Goal: Information Seeking & Learning: Learn about a topic

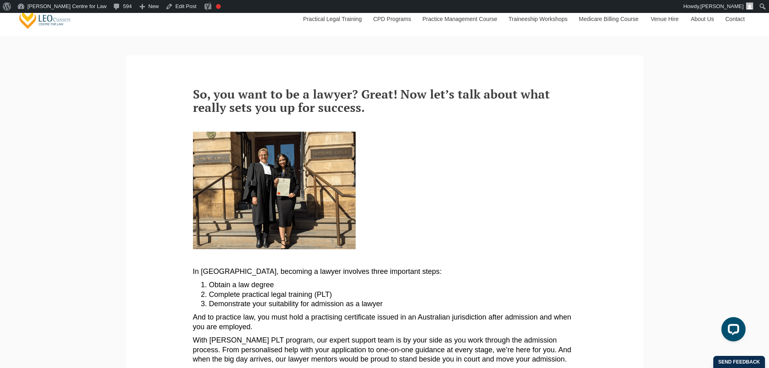
scroll to position [538, 0]
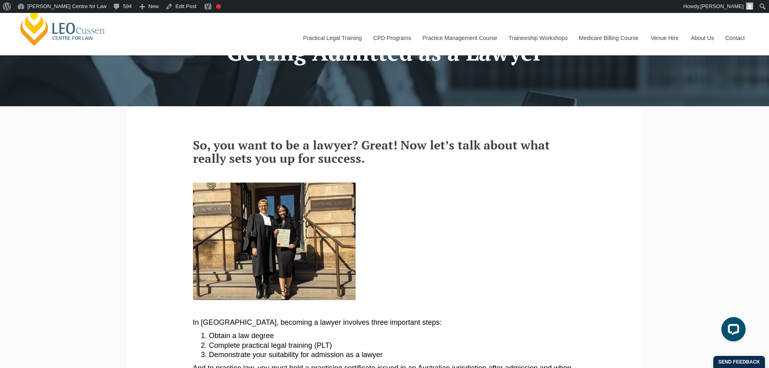
scroll to position [0, 0]
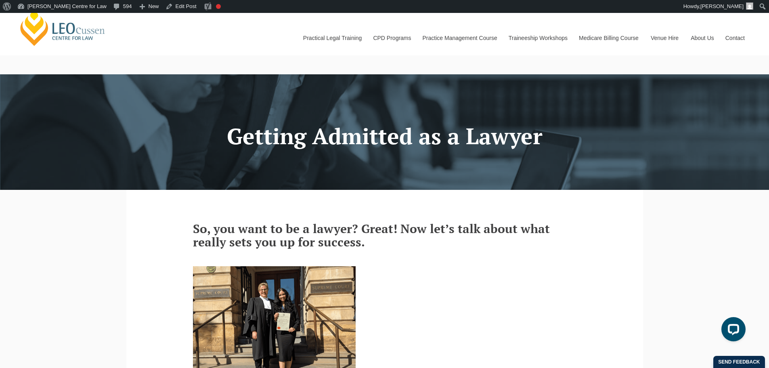
drag, startPoint x: 252, startPoint y: 229, endPoint x: 179, endPoint y: 226, distance: 72.7
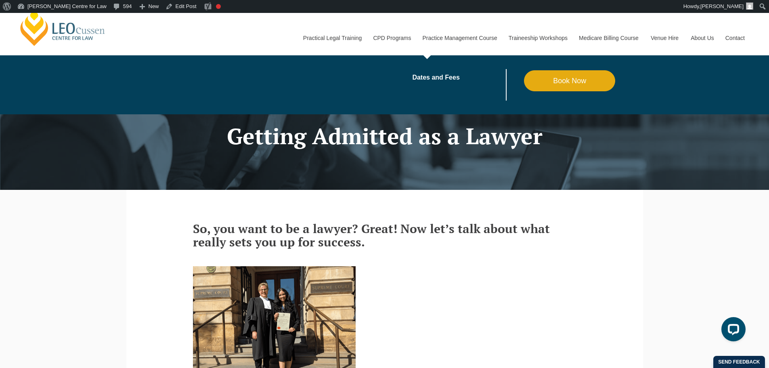
copy article "So, yo u want to be a lawyer? Great! Now let’s talk about what really sets you …"
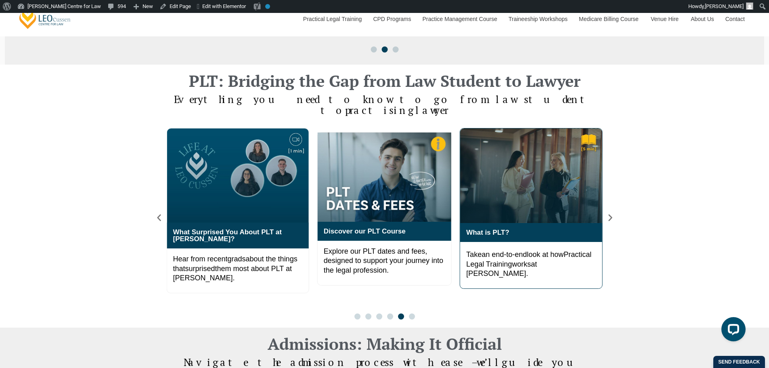
scroll to position [538, 0]
click at [610, 214] on icon "Next slide" at bounding box center [610, 217] width 4 height 7
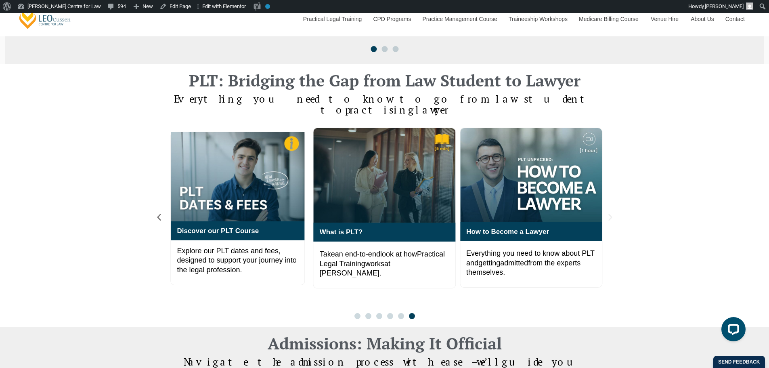
click at [610, 214] on icon "Next slide" at bounding box center [610, 217] width 4 height 7
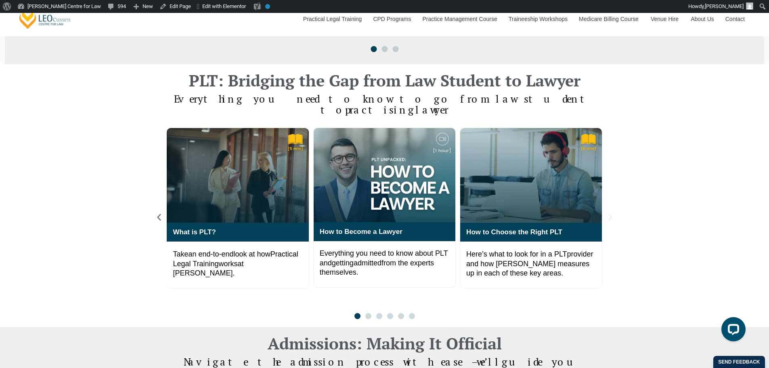
click at [610, 214] on icon "Next slide" at bounding box center [610, 217] width 4 height 7
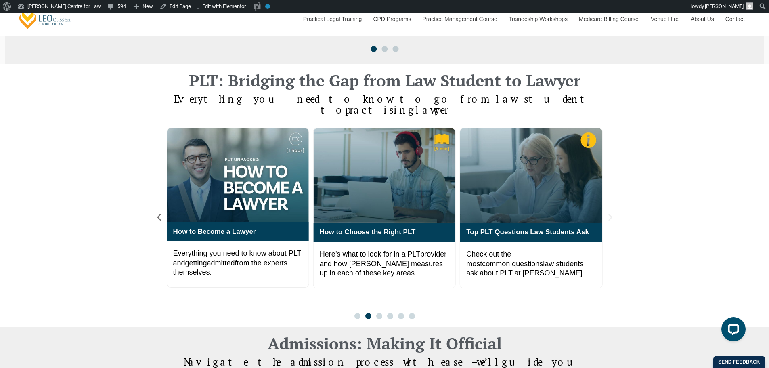
click at [610, 214] on icon "Next slide" at bounding box center [610, 217] width 4 height 7
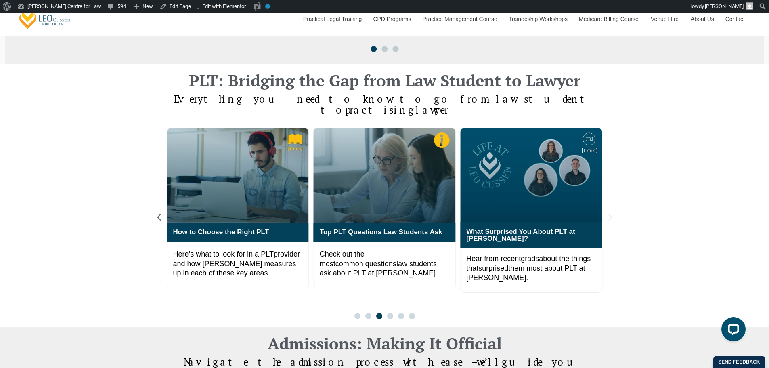
click at [610, 214] on icon "Next slide" at bounding box center [610, 217] width 4 height 7
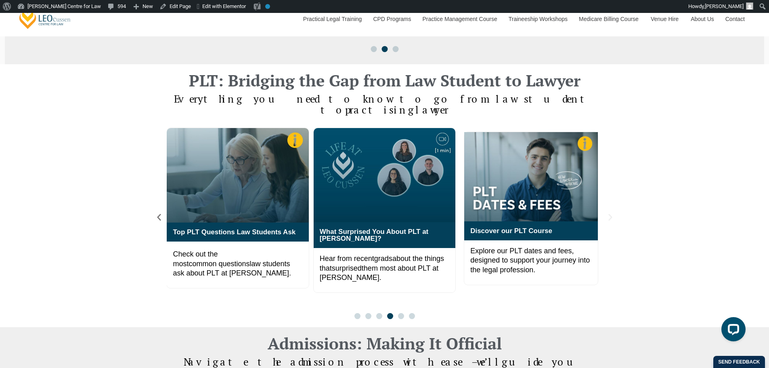
click at [610, 214] on icon "Next slide" at bounding box center [610, 217] width 4 height 7
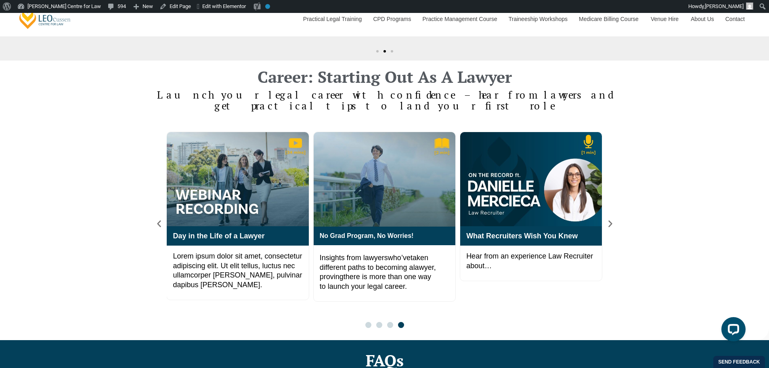
scroll to position [1076, 0]
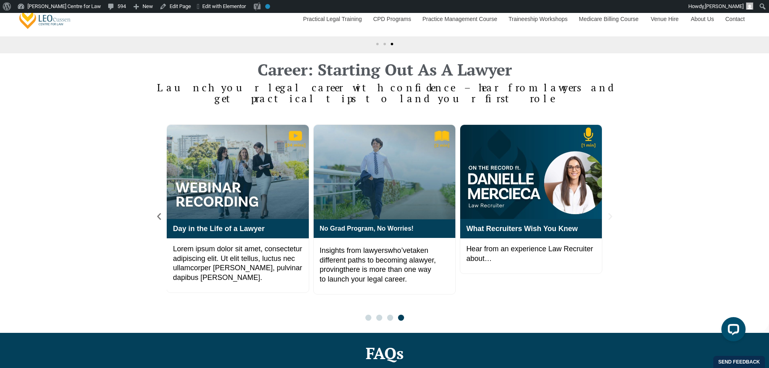
click at [612, 212] on icon "Next slide" at bounding box center [610, 216] width 9 height 9
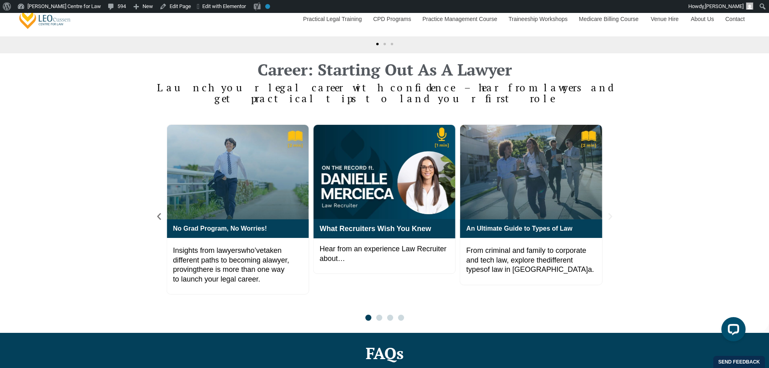
click at [612, 212] on icon "Next slide" at bounding box center [610, 216] width 9 height 9
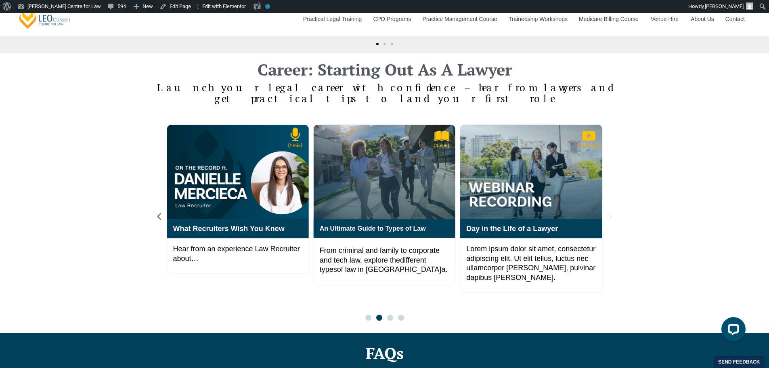
click at [612, 212] on icon "Next slide" at bounding box center [610, 216] width 9 height 9
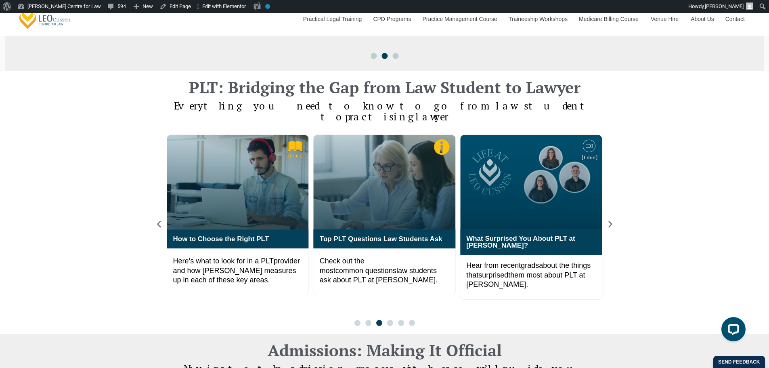
scroll to position [538, 0]
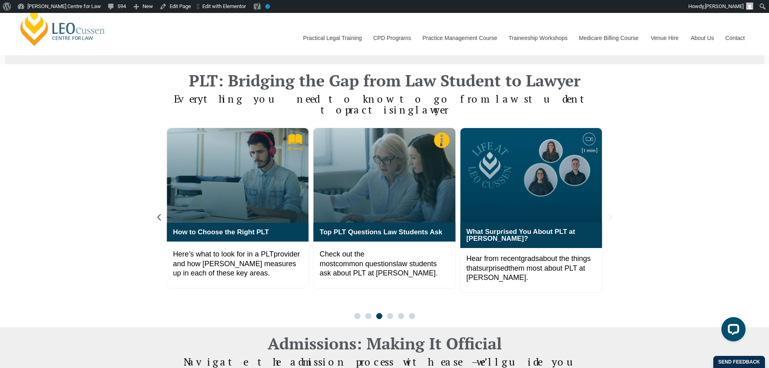
click at [611, 214] on icon "Next slide" at bounding box center [610, 217] width 4 height 7
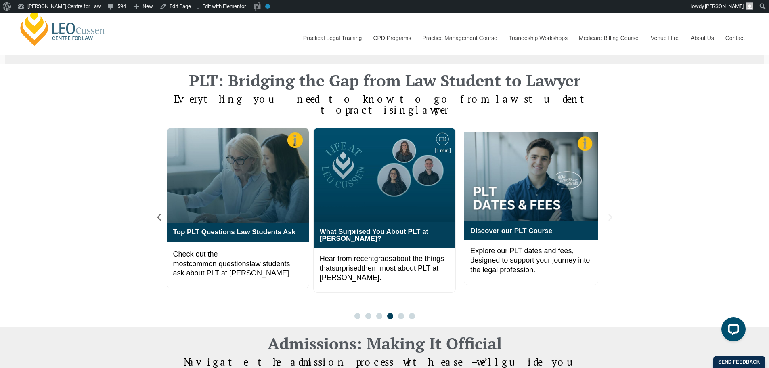
click at [611, 214] on icon "Next slide" at bounding box center [610, 217] width 4 height 7
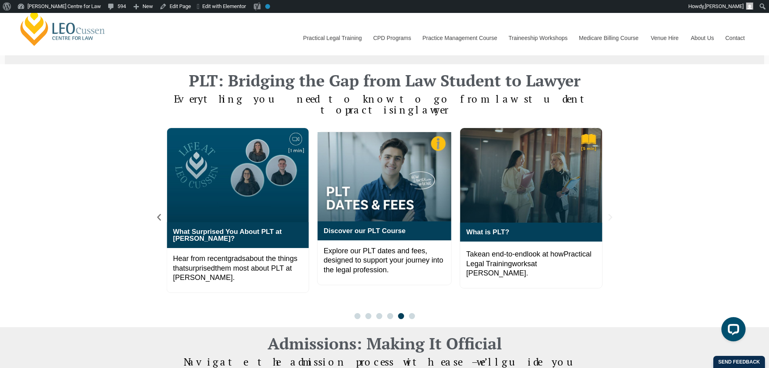
click at [611, 214] on icon "Next slide" at bounding box center [610, 217] width 4 height 7
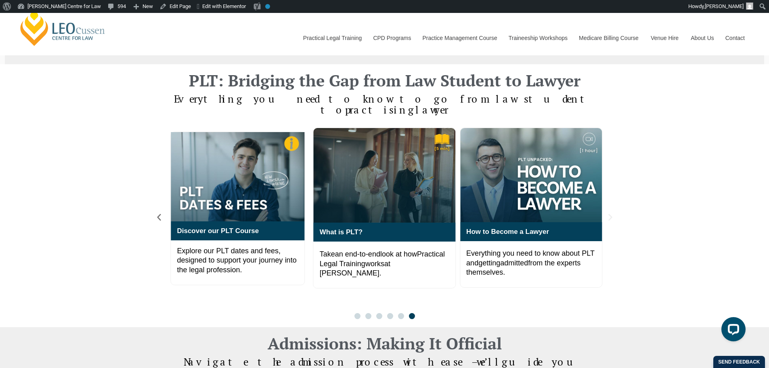
click at [611, 214] on icon "Next slide" at bounding box center [610, 217] width 4 height 7
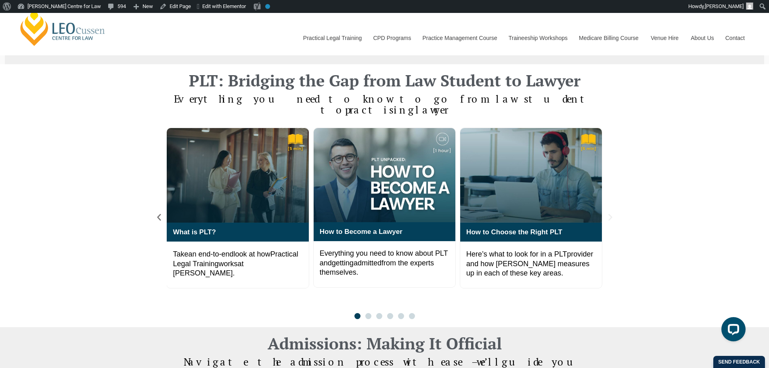
click at [608, 213] on icon "Next slide" at bounding box center [610, 217] width 9 height 9
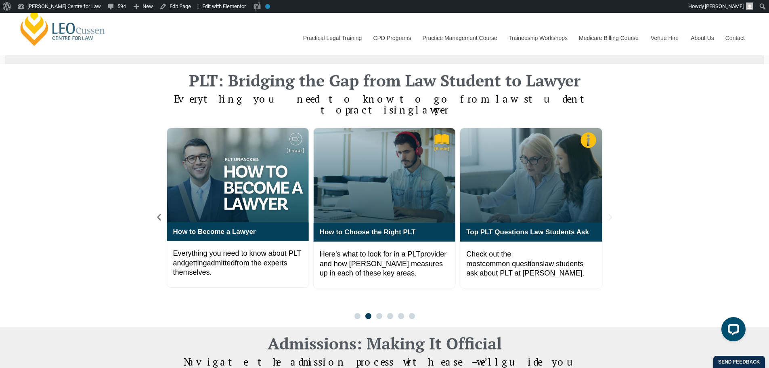
click at [608, 213] on icon "Next slide" at bounding box center [610, 217] width 9 height 9
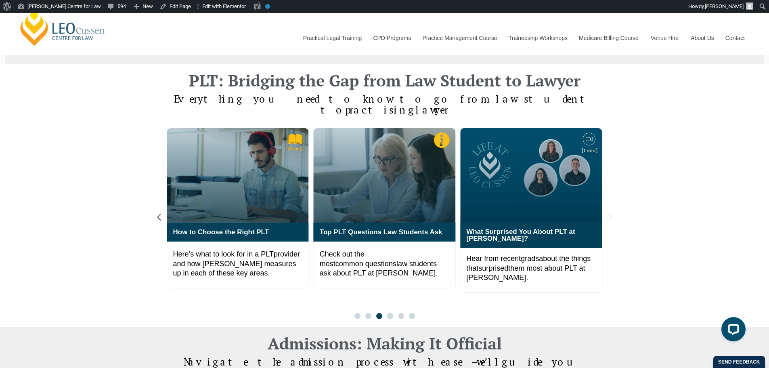
click at [608, 213] on icon "Next slide" at bounding box center [610, 217] width 9 height 9
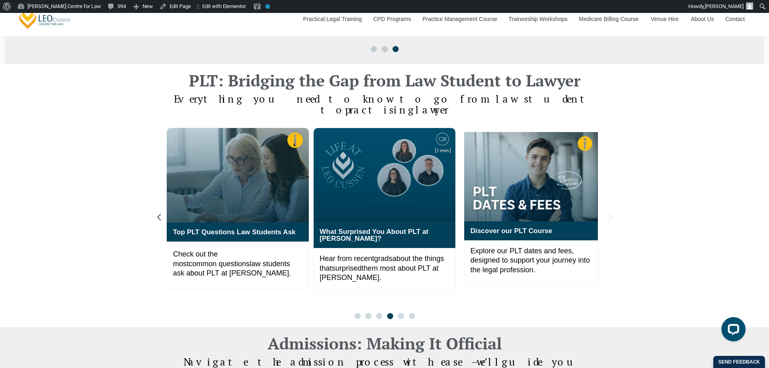
click at [611, 214] on icon "Next slide" at bounding box center [610, 217] width 4 height 7
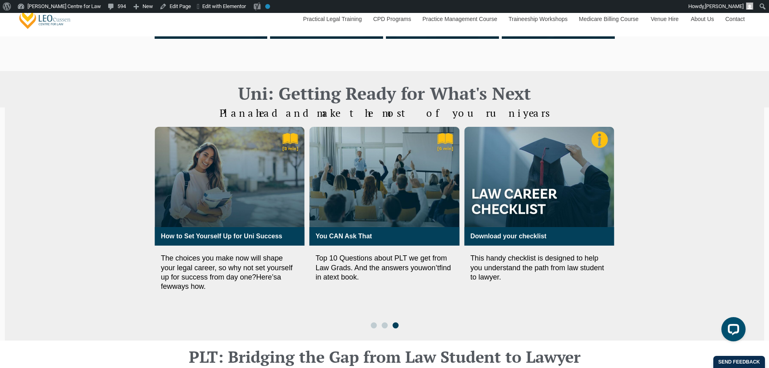
scroll to position [269, 0]
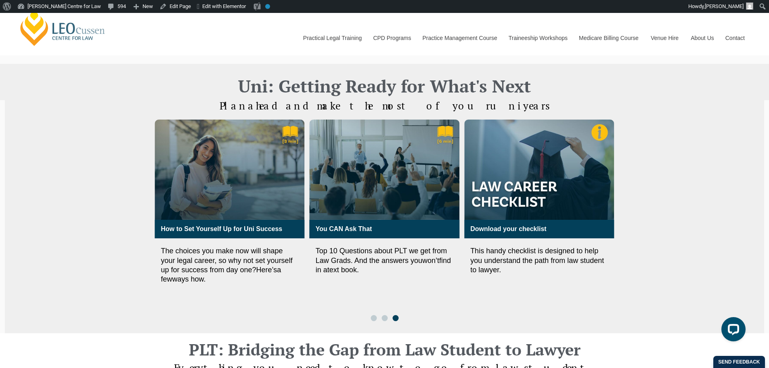
click at [83, 248] on div "You CAN Ask That Top 10 Questions about PLT we get from Law Grads. And the answ…" at bounding box center [384, 219] width 743 height 209
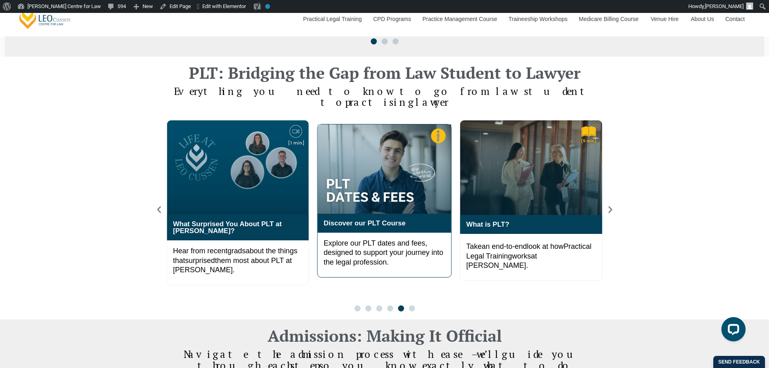
scroll to position [538, 0]
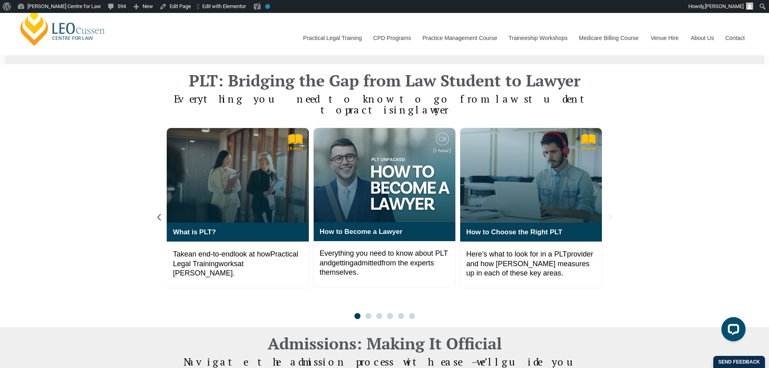
click at [610, 214] on icon "Next slide" at bounding box center [610, 217] width 4 height 7
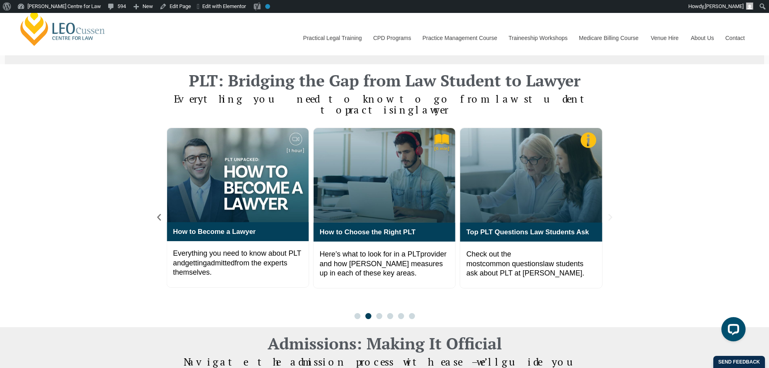
click at [610, 214] on icon "Next slide" at bounding box center [610, 217] width 4 height 7
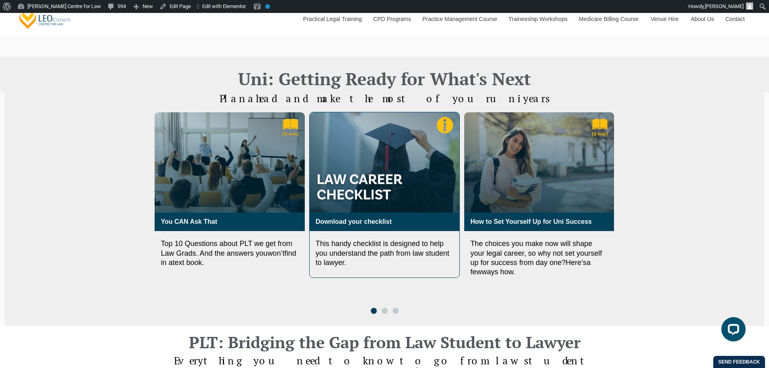
scroll to position [269, 0]
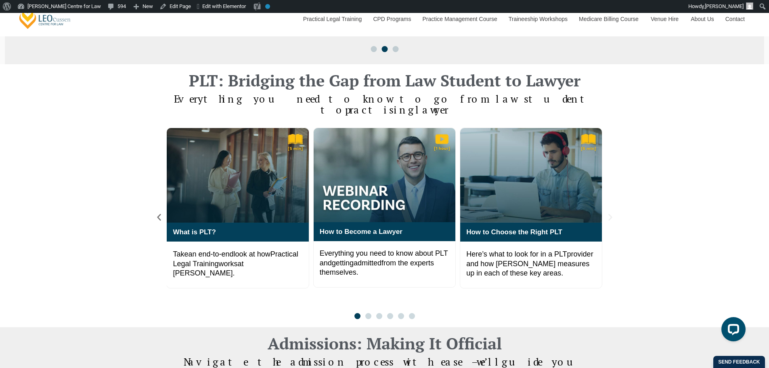
click at [609, 214] on icon "Next slide" at bounding box center [610, 217] width 4 height 7
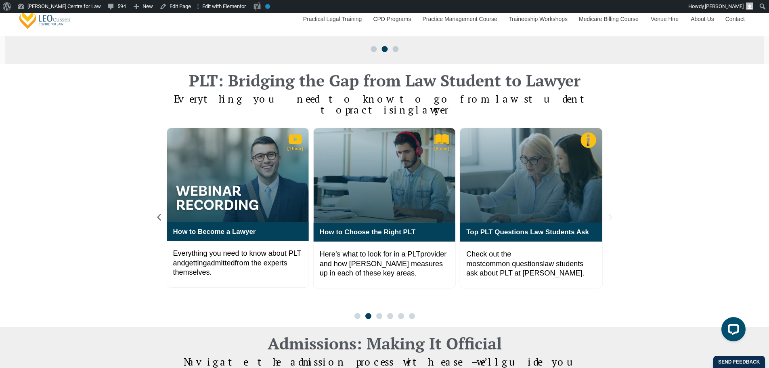
click at [609, 214] on icon "Next slide" at bounding box center [610, 217] width 4 height 7
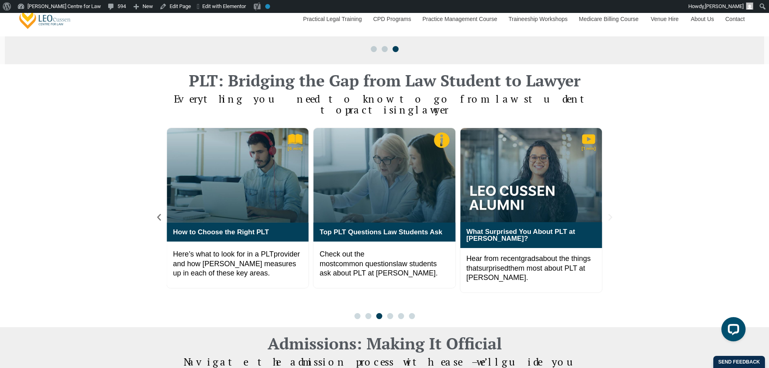
click at [609, 214] on icon "Next slide" at bounding box center [610, 217] width 4 height 7
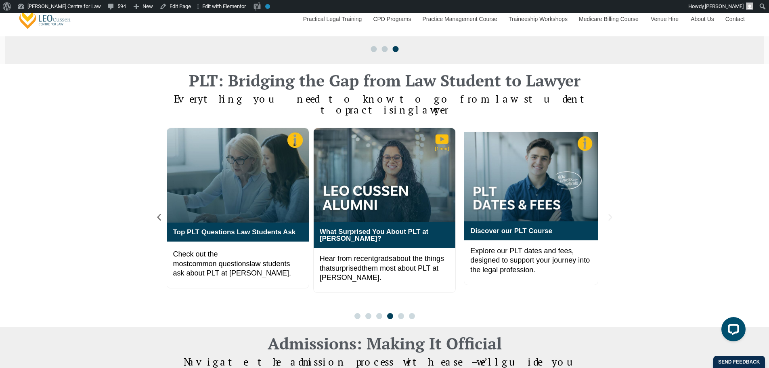
click at [609, 214] on icon "Next slide" at bounding box center [610, 217] width 4 height 7
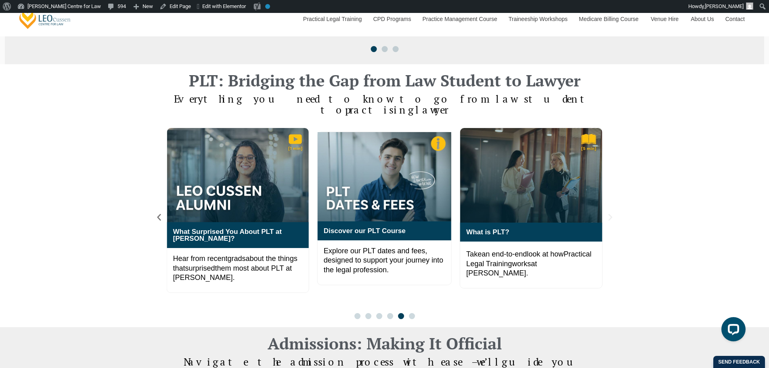
click at [609, 214] on icon "Next slide" at bounding box center [610, 217] width 4 height 7
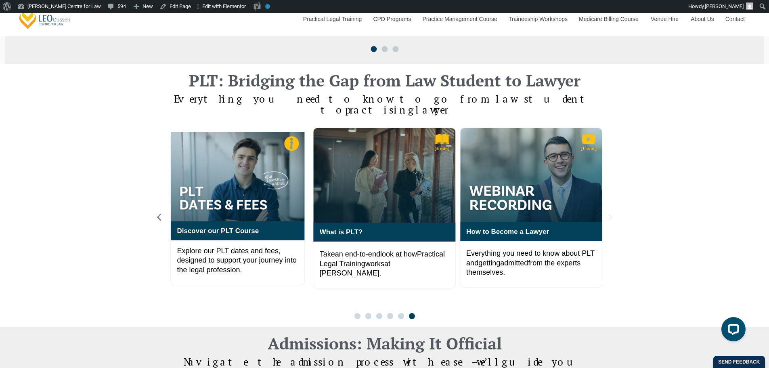
click at [609, 214] on icon "Next slide" at bounding box center [610, 217] width 4 height 7
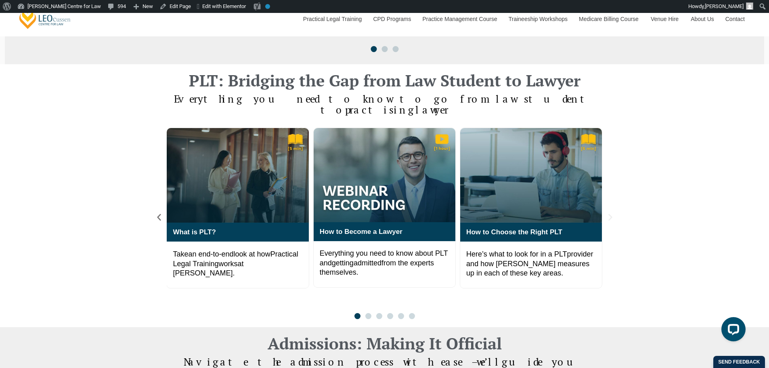
click at [609, 214] on icon "Next slide" at bounding box center [610, 217] width 4 height 7
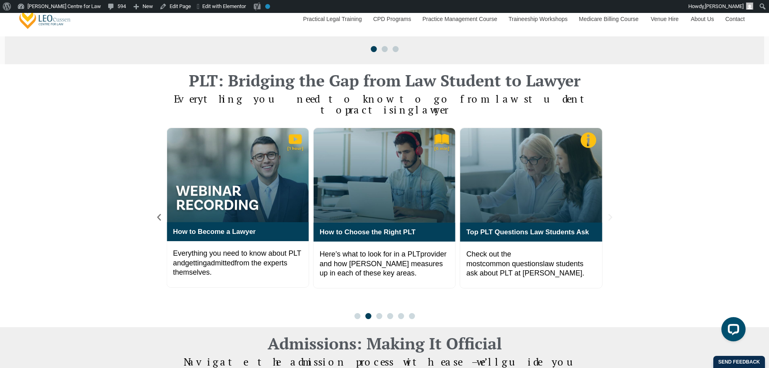
click at [609, 214] on icon "Next slide" at bounding box center [610, 217] width 4 height 7
